Goal: Transaction & Acquisition: Obtain resource

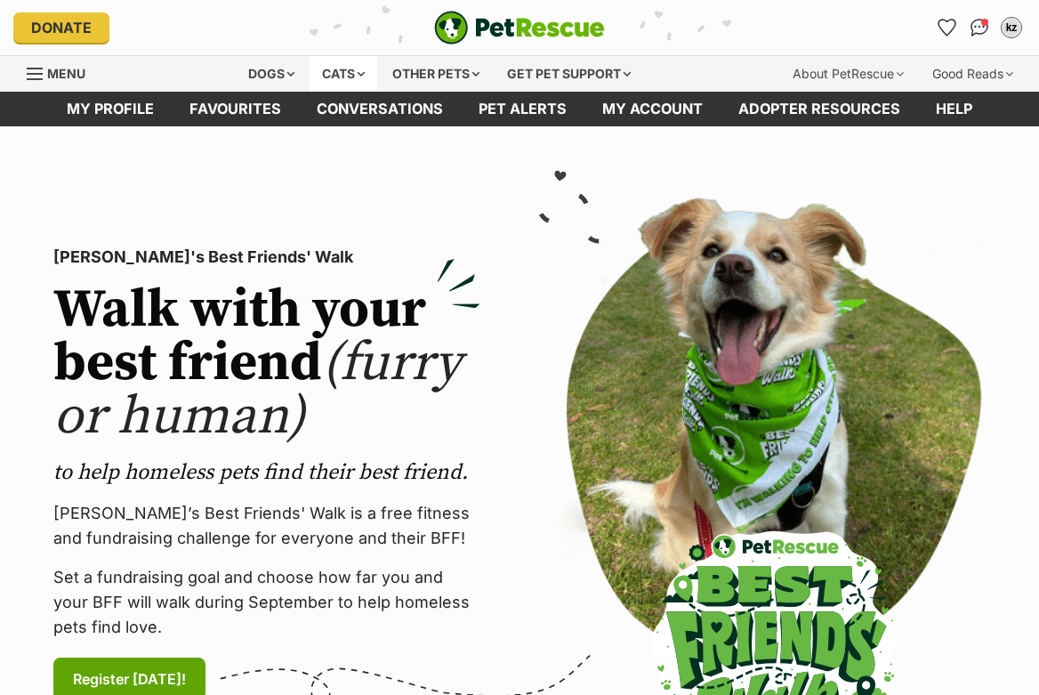
click at [309, 68] on div "Cats" at bounding box center [343, 74] width 68 height 36
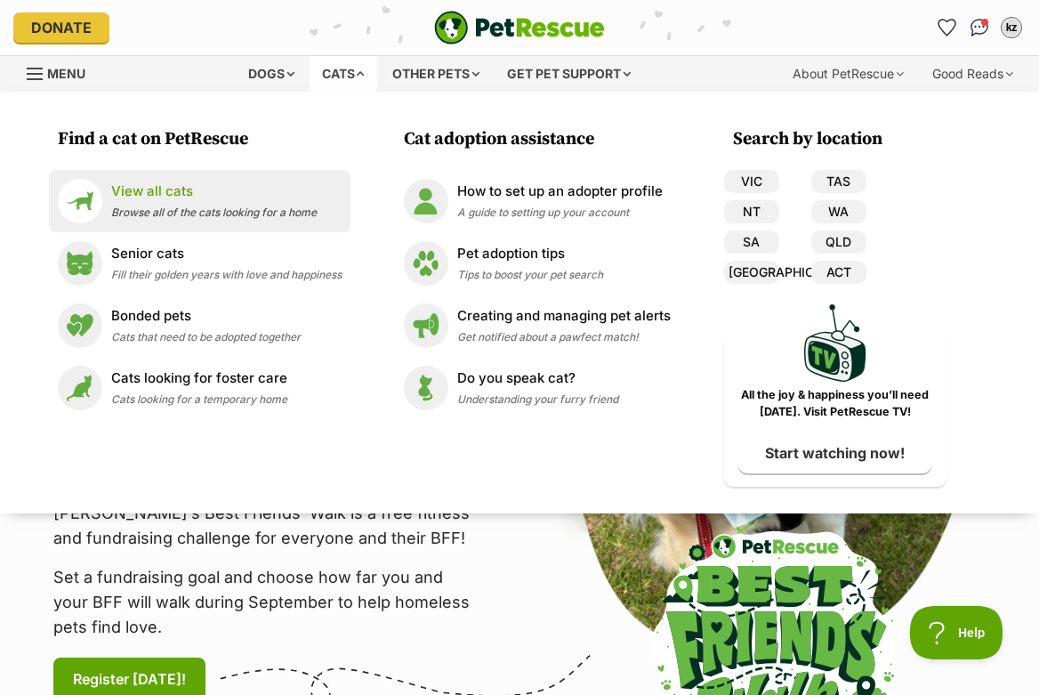
click at [182, 180] on link "View all cats Browse all of the cats looking for a home" at bounding box center [200, 201] width 284 height 44
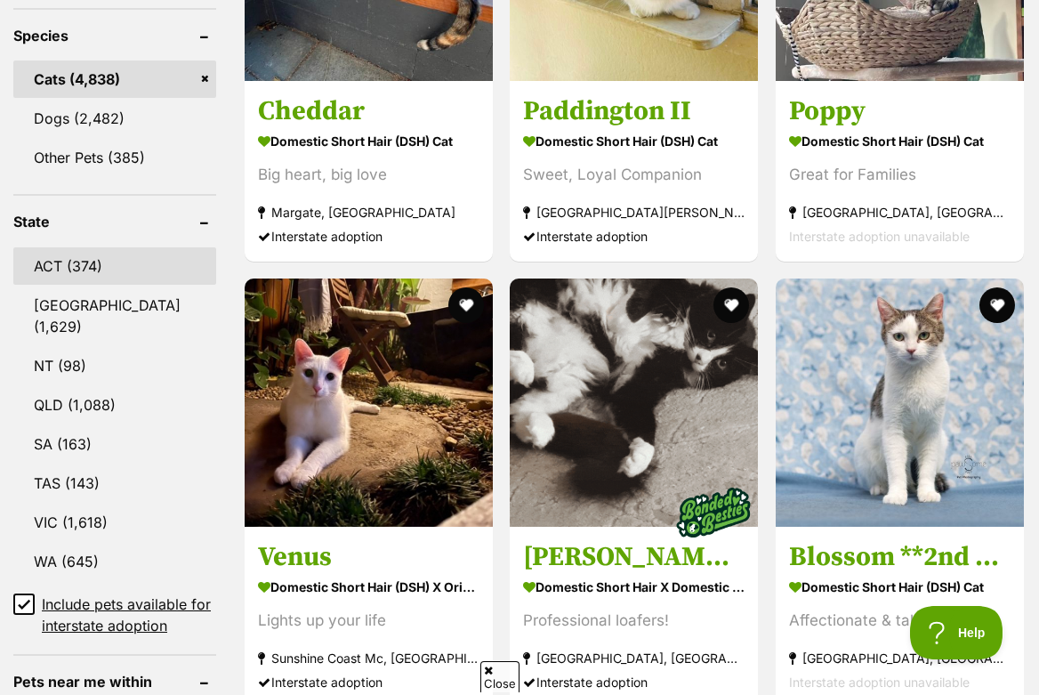
scroll to position [846, 0]
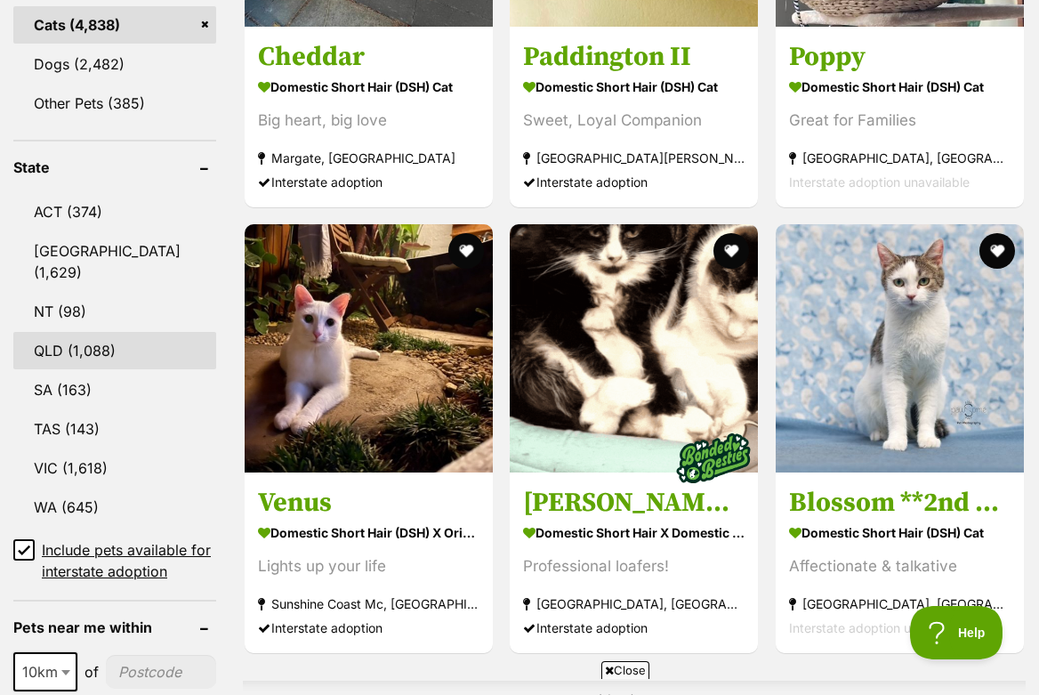
click at [87, 332] on link "QLD (1,088)" at bounding box center [114, 350] width 203 height 37
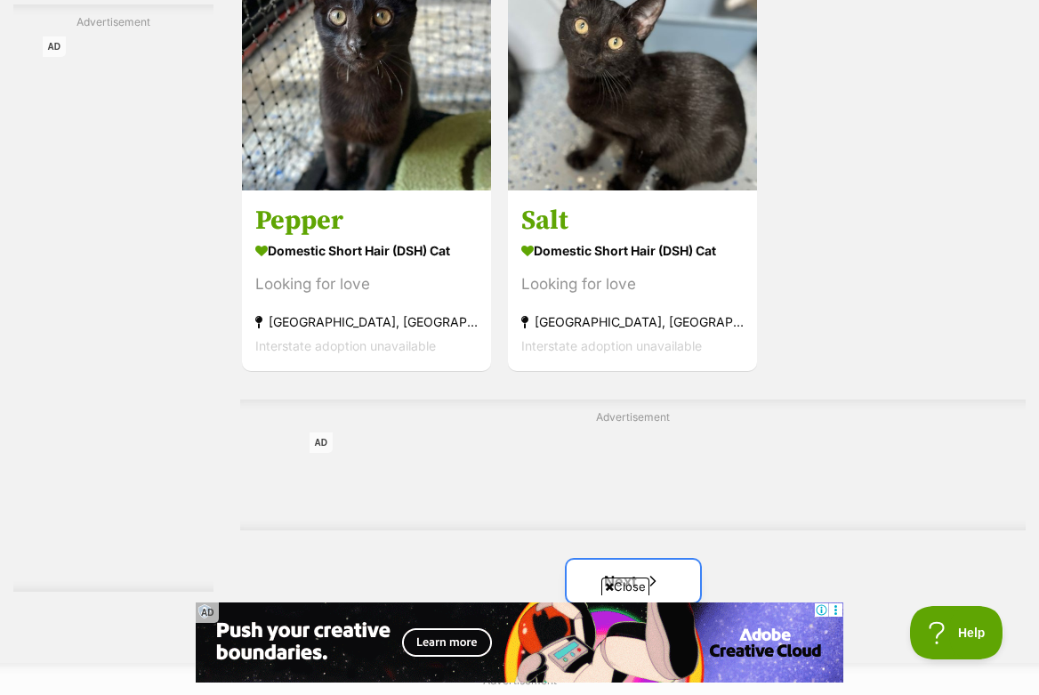
click at [611, 559] on link "Next" at bounding box center [632, 580] width 133 height 43
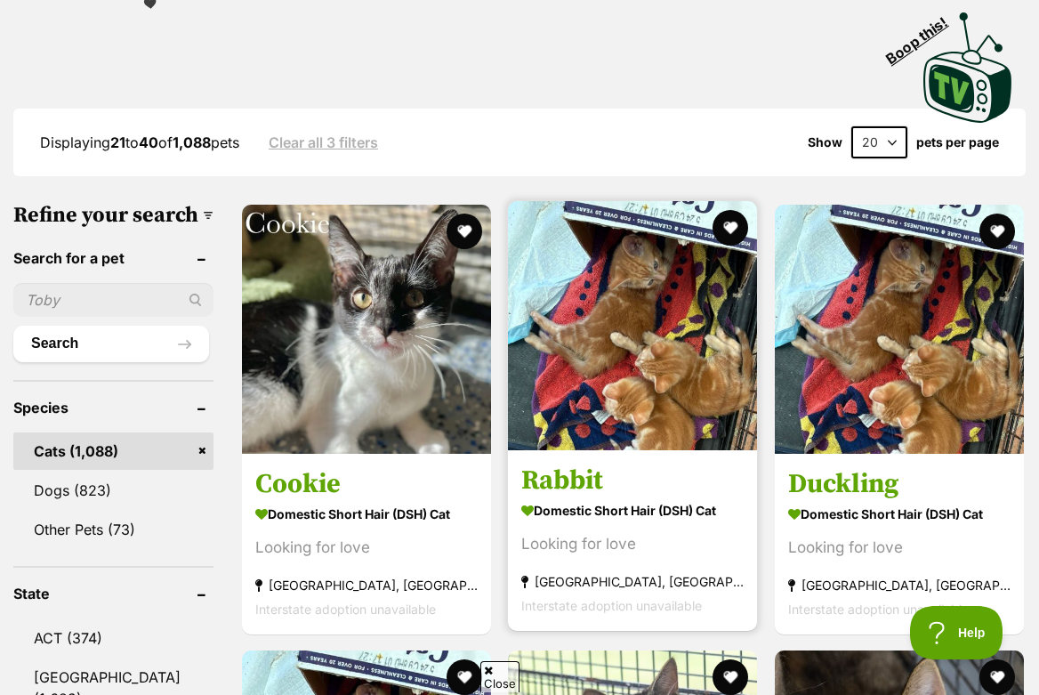
click at [587, 462] on h3 "Rabbit" at bounding box center [632, 479] width 222 height 34
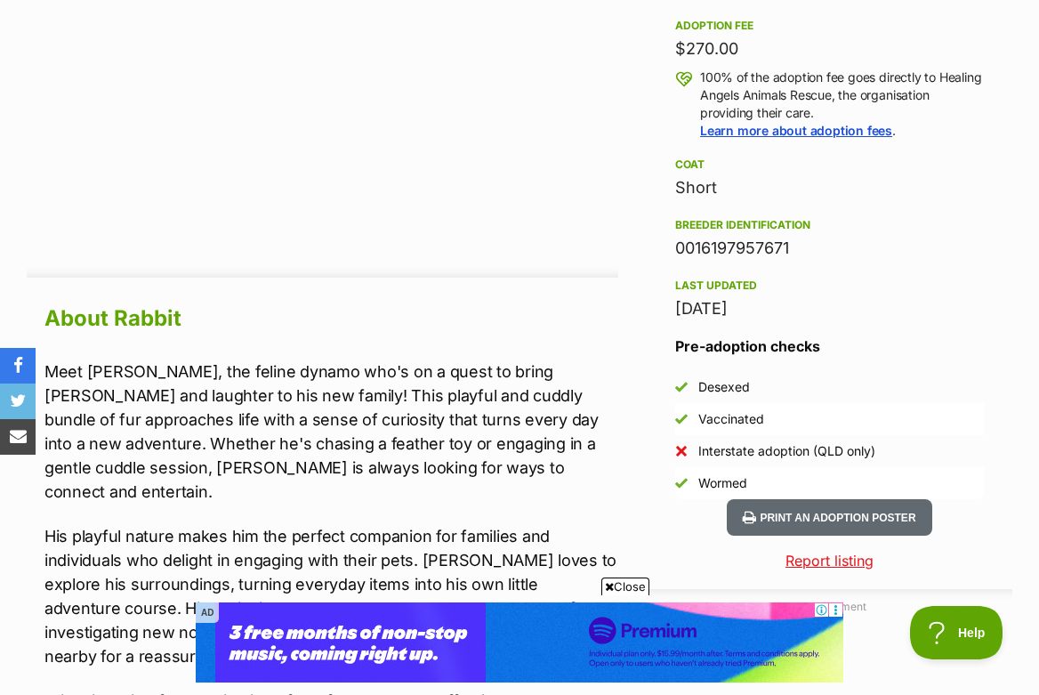
scroll to position [1064, 0]
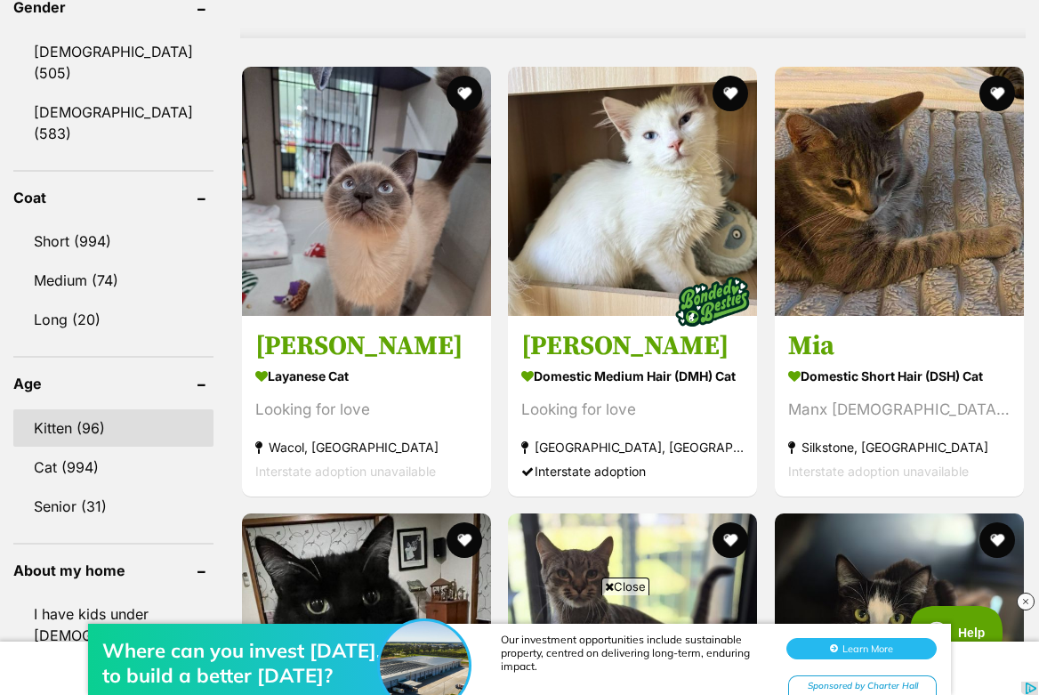
click at [141, 409] on link "Kitten (96)" at bounding box center [113, 427] width 200 height 37
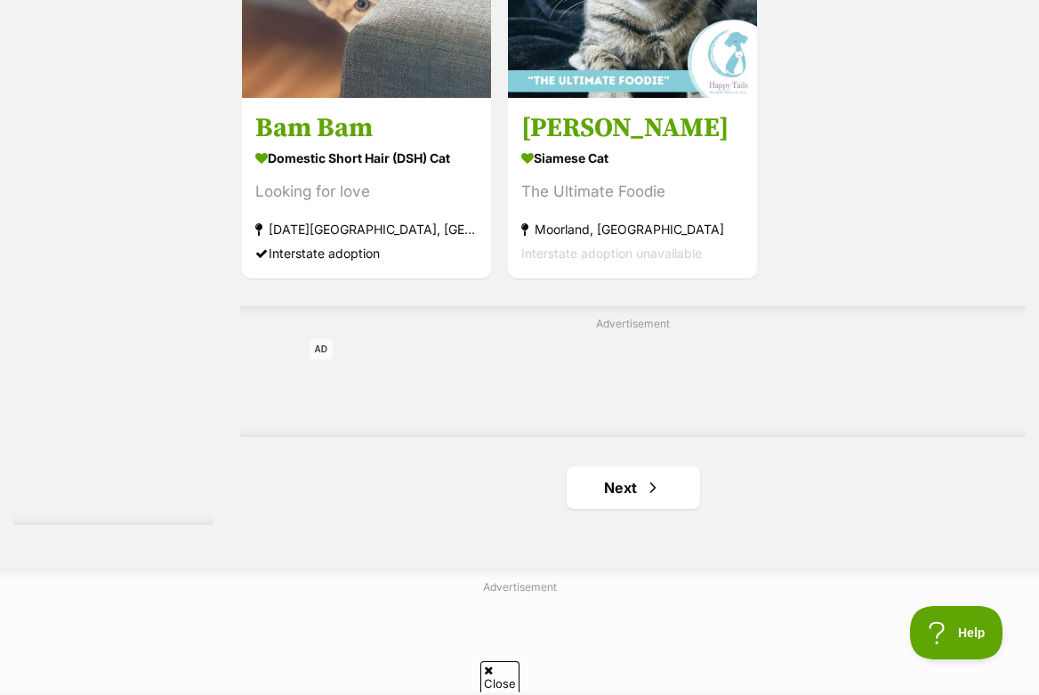
scroll to position [3885, 0]
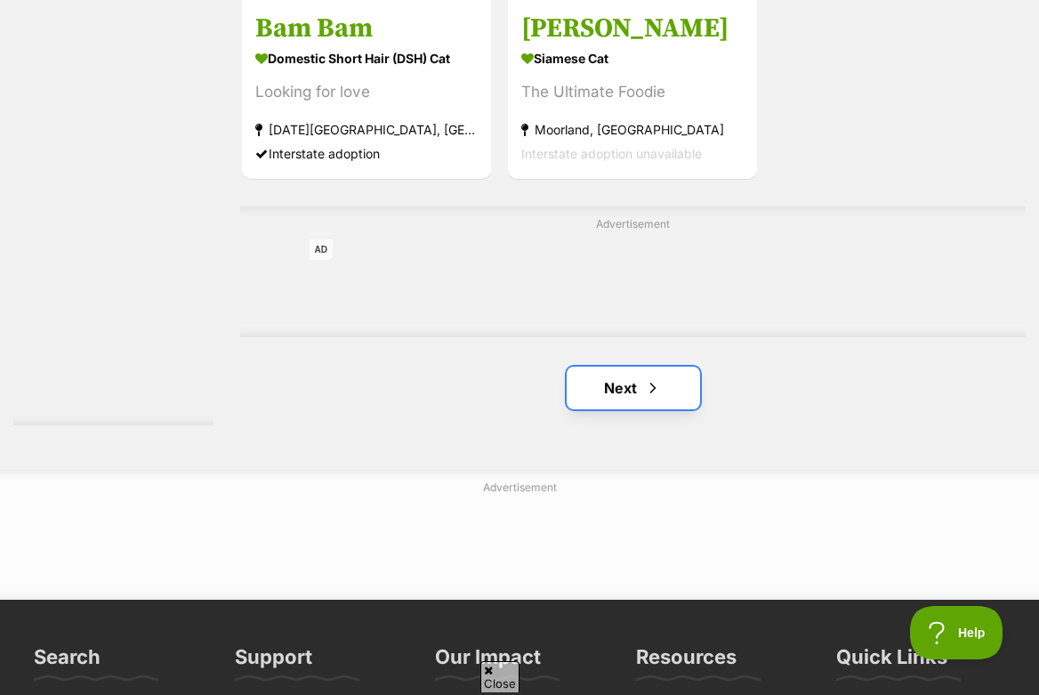
click at [605, 395] on link "Next" at bounding box center [632, 387] width 133 height 43
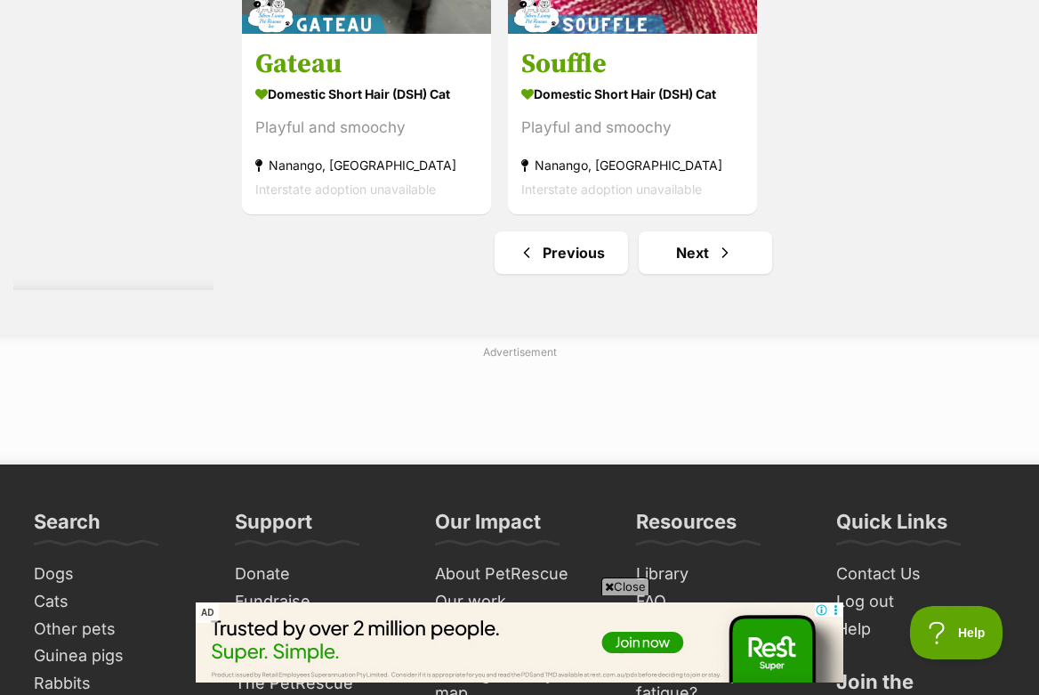
scroll to position [4099, 0]
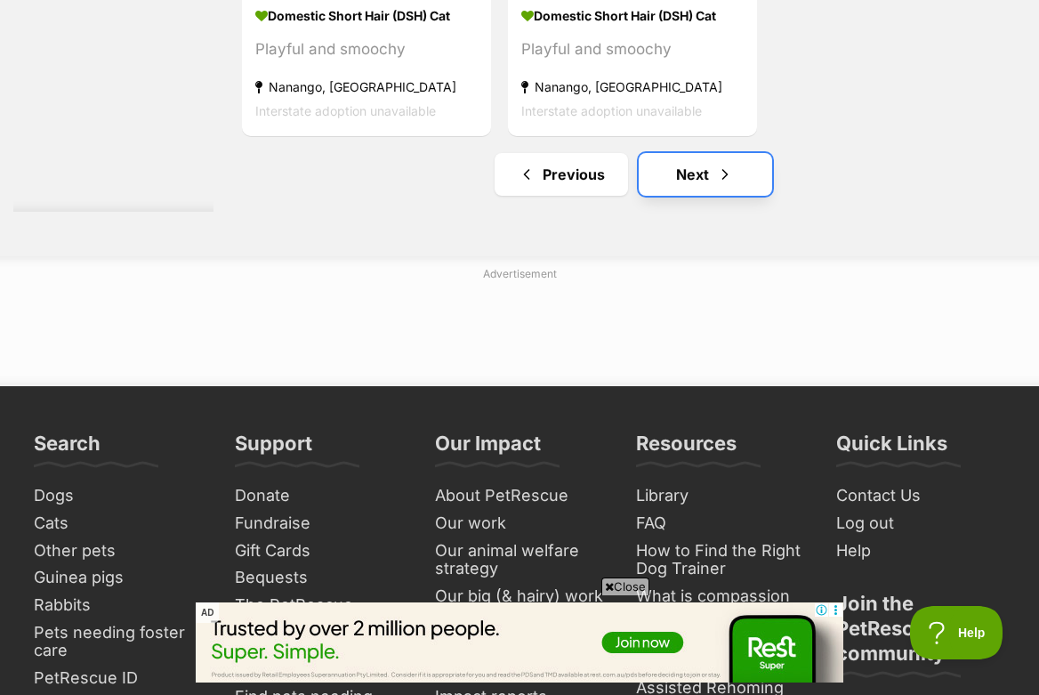
click at [695, 190] on link "Next" at bounding box center [705, 174] width 133 height 43
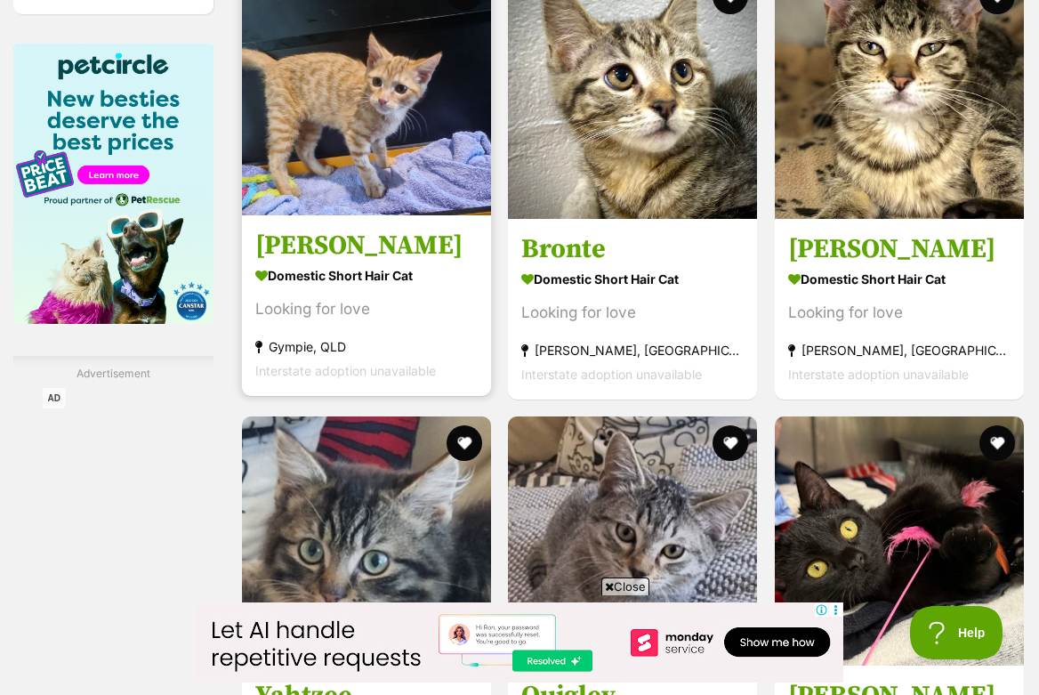
click at [469, 262] on h3 "[PERSON_NAME]" at bounding box center [366, 246] width 222 height 34
